Goal: Transaction & Acquisition: Purchase product/service

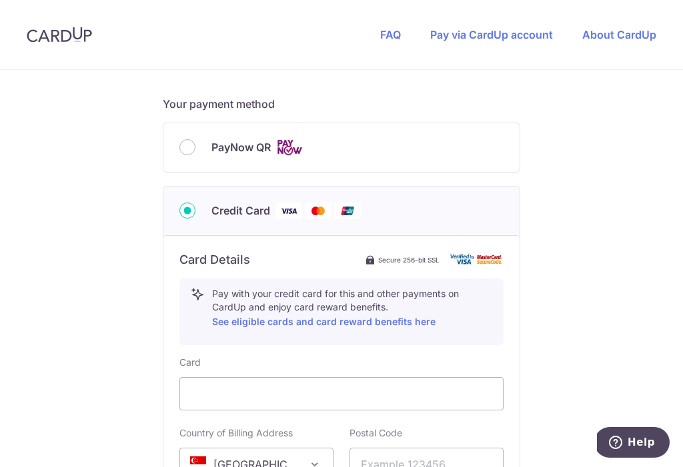
scroll to position [574, 0]
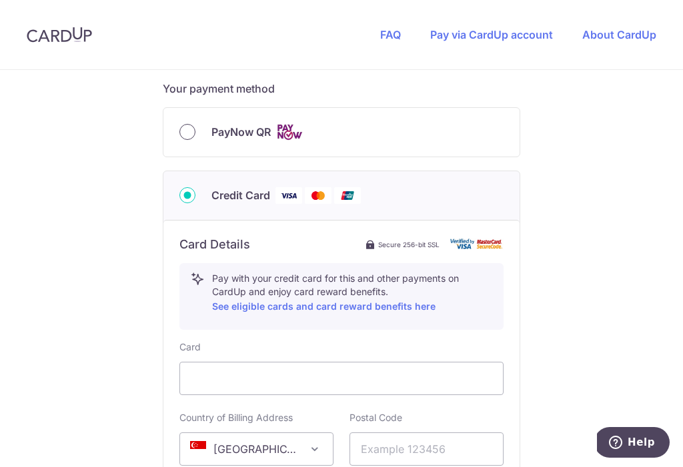
click at [191, 131] on input "PayNow QR" at bounding box center [187, 132] width 16 height 16
radio input "true"
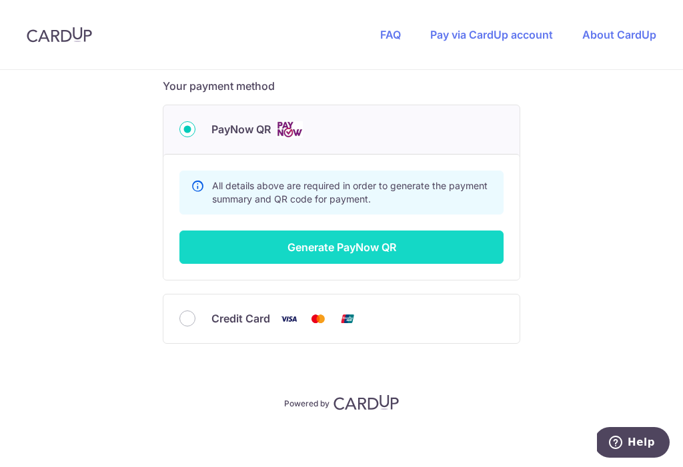
click at [342, 243] on button "Generate PayNow QR" at bounding box center [341, 247] width 324 height 33
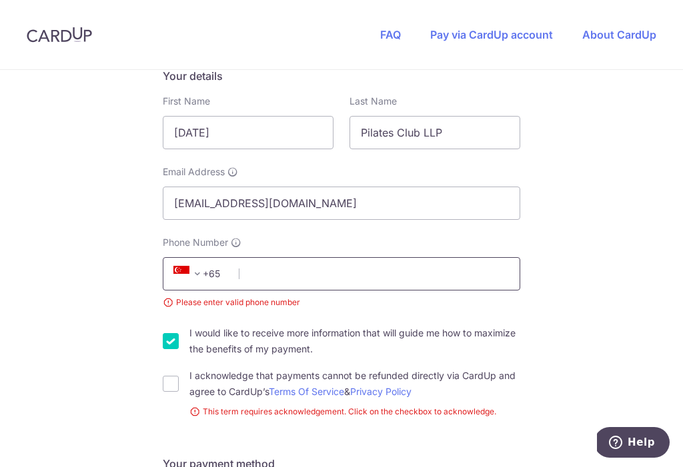
click at [319, 267] on input "Phone Number" at bounding box center [341, 273] width 357 height 33
type input "91805563"
select select "65"
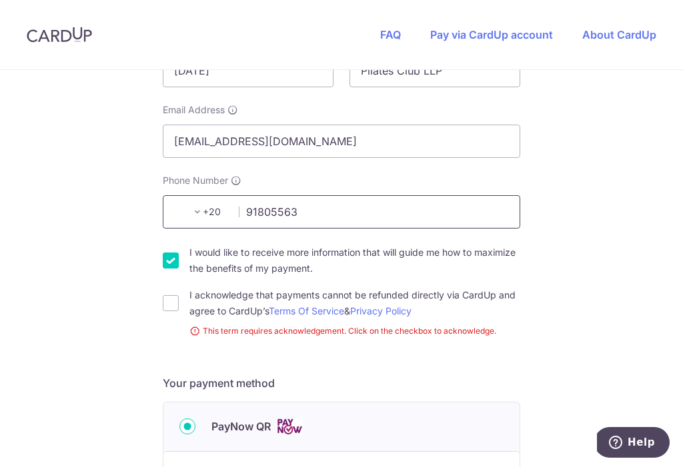
scroll to position [298, 0]
click at [171, 295] on input "I acknowledge that payments cannot be refunded directly via CardUp and agree to…" at bounding box center [171, 303] width 16 height 16
checkbox input "true"
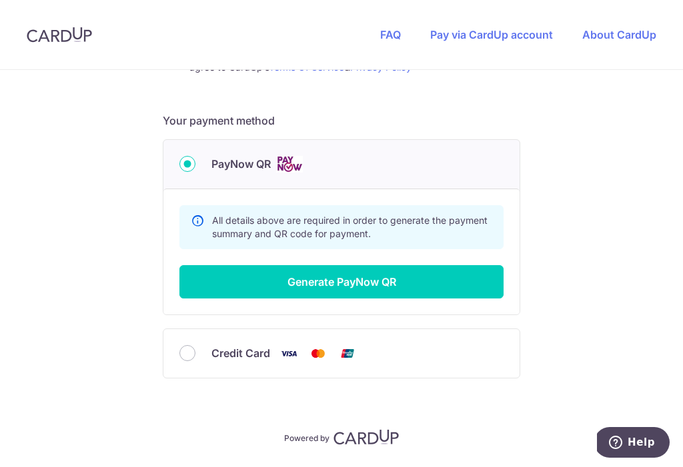
scroll to position [576, 0]
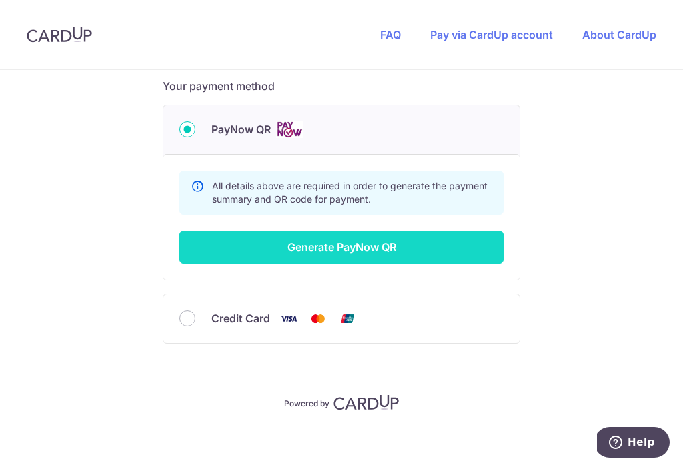
click at [307, 245] on button "Generate PayNow QR" at bounding box center [341, 247] width 324 height 33
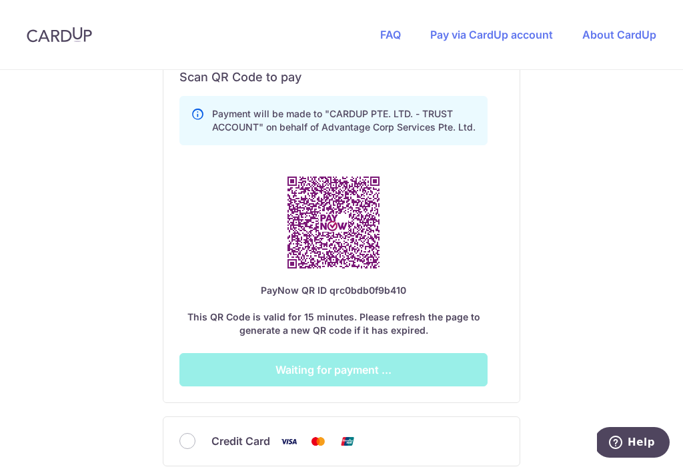
scroll to position [752, 0]
